Goal: Purchase product/service

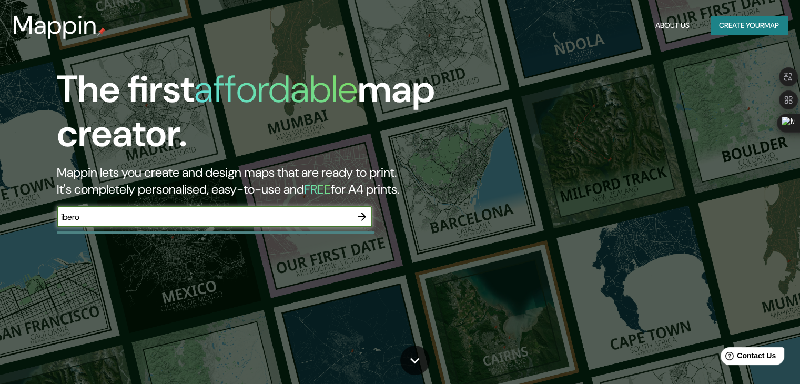
type input "ibero"
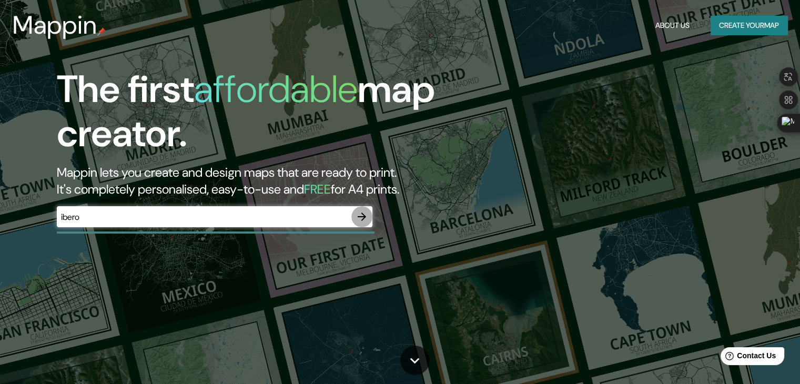
click at [363, 216] on icon "button" at bounding box center [362, 216] width 13 height 13
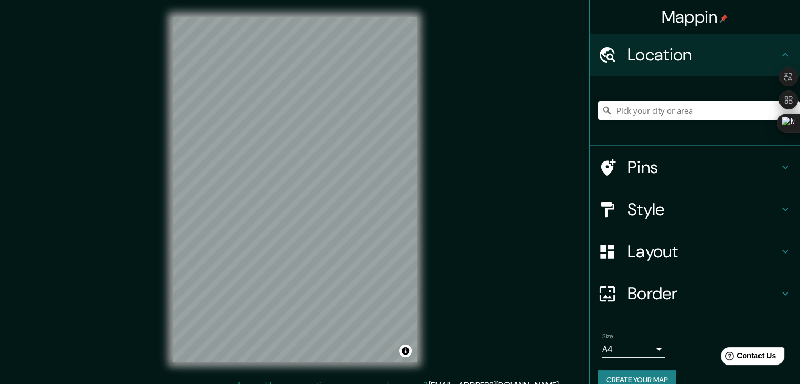
click at [419, 143] on div "© Mapbox © OpenStreetMap Improve this map" at bounding box center [295, 189] width 278 height 379
click at [439, 72] on div "Mappin Location Pins Style Layout Border Choose a border. Hint : you can make l…" at bounding box center [400, 198] width 800 height 396
click at [657, 118] on input "Pick your city or area" at bounding box center [699, 110] width 202 height 19
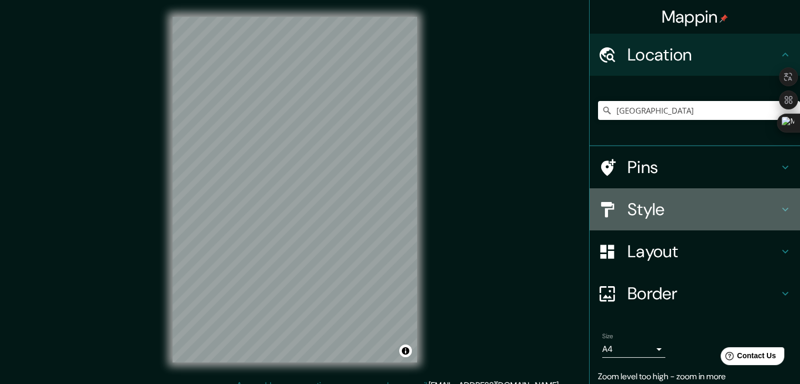
click at [705, 213] on h4 "Style" at bounding box center [704, 209] width 152 height 21
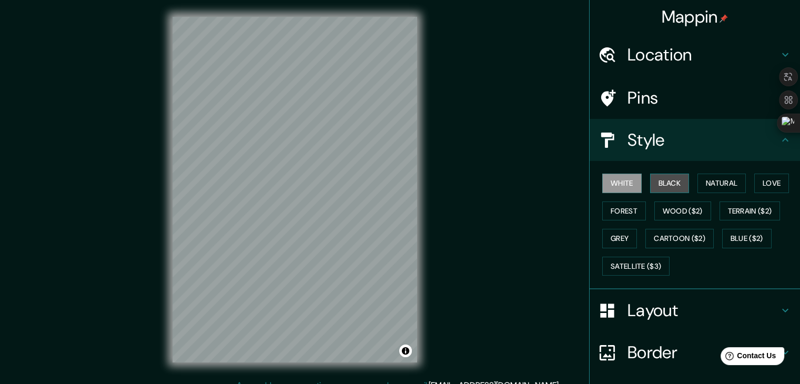
click at [654, 188] on button "Black" at bounding box center [669, 183] width 39 height 19
click at [624, 183] on button "White" at bounding box center [621, 183] width 39 height 19
click at [722, 177] on button "Natural" at bounding box center [722, 183] width 48 height 19
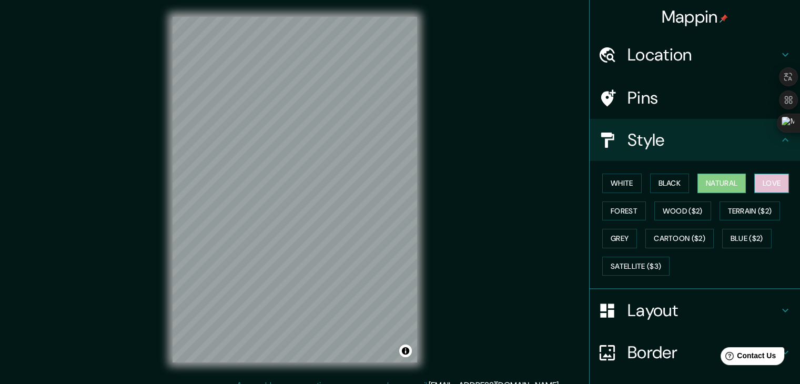
click at [776, 185] on button "Love" at bounding box center [772, 183] width 35 height 19
click at [622, 208] on button "Forest" at bounding box center [624, 211] width 44 height 19
click at [727, 183] on button "Natural" at bounding box center [722, 183] width 48 height 19
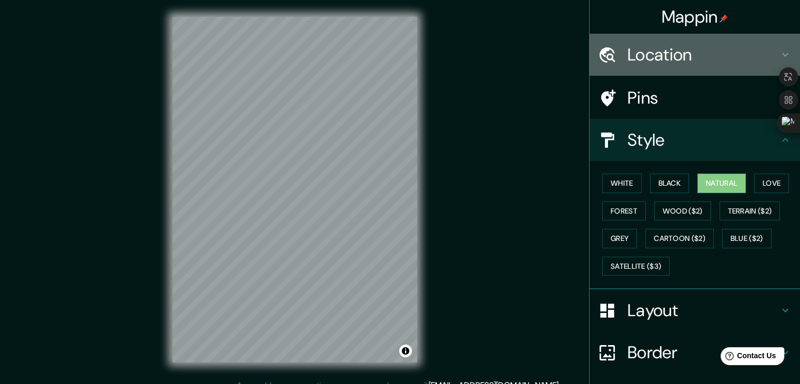
click at [728, 45] on h4 "Location" at bounding box center [704, 54] width 152 height 21
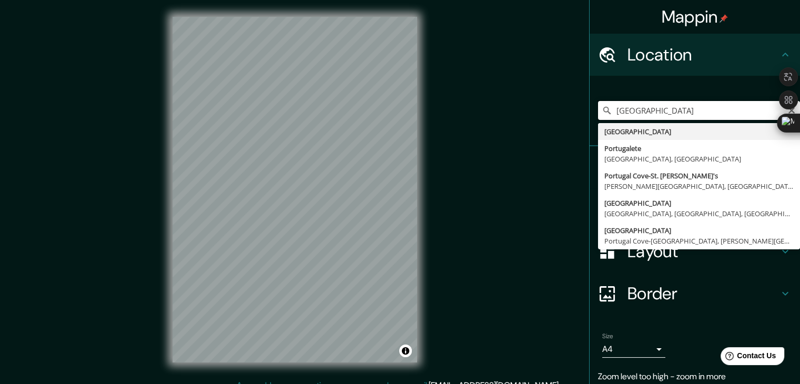
click at [716, 113] on input "[GEOGRAPHIC_DATA]" at bounding box center [699, 110] width 202 height 19
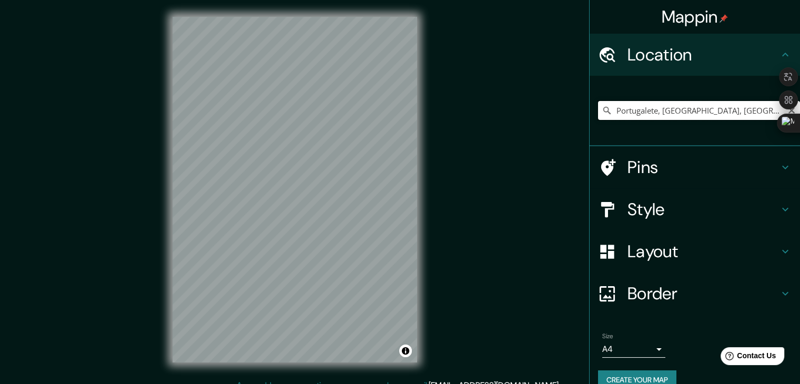
click at [676, 107] on input "Portugalete, [GEOGRAPHIC_DATA], [GEOGRAPHIC_DATA]" at bounding box center [699, 110] width 202 height 19
paste input "Pen´ınsula Iberica"
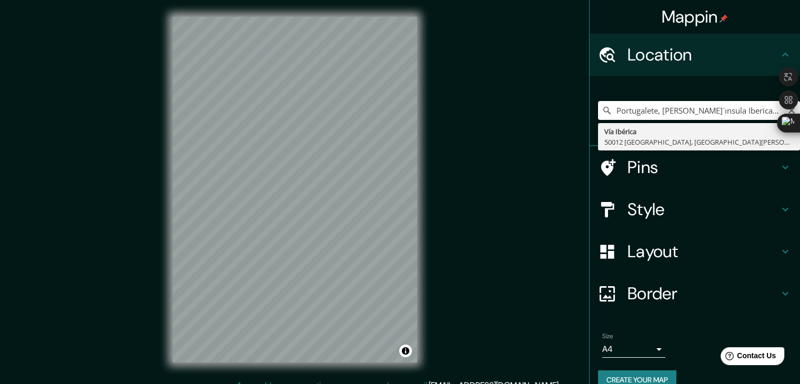
type input "Vía Ibérica, 50012 [GEOGRAPHIC_DATA], [GEOGRAPHIC_DATA][PERSON_NAME], [GEOGRAPH…"
